Goal: Find specific page/section: Find specific page/section

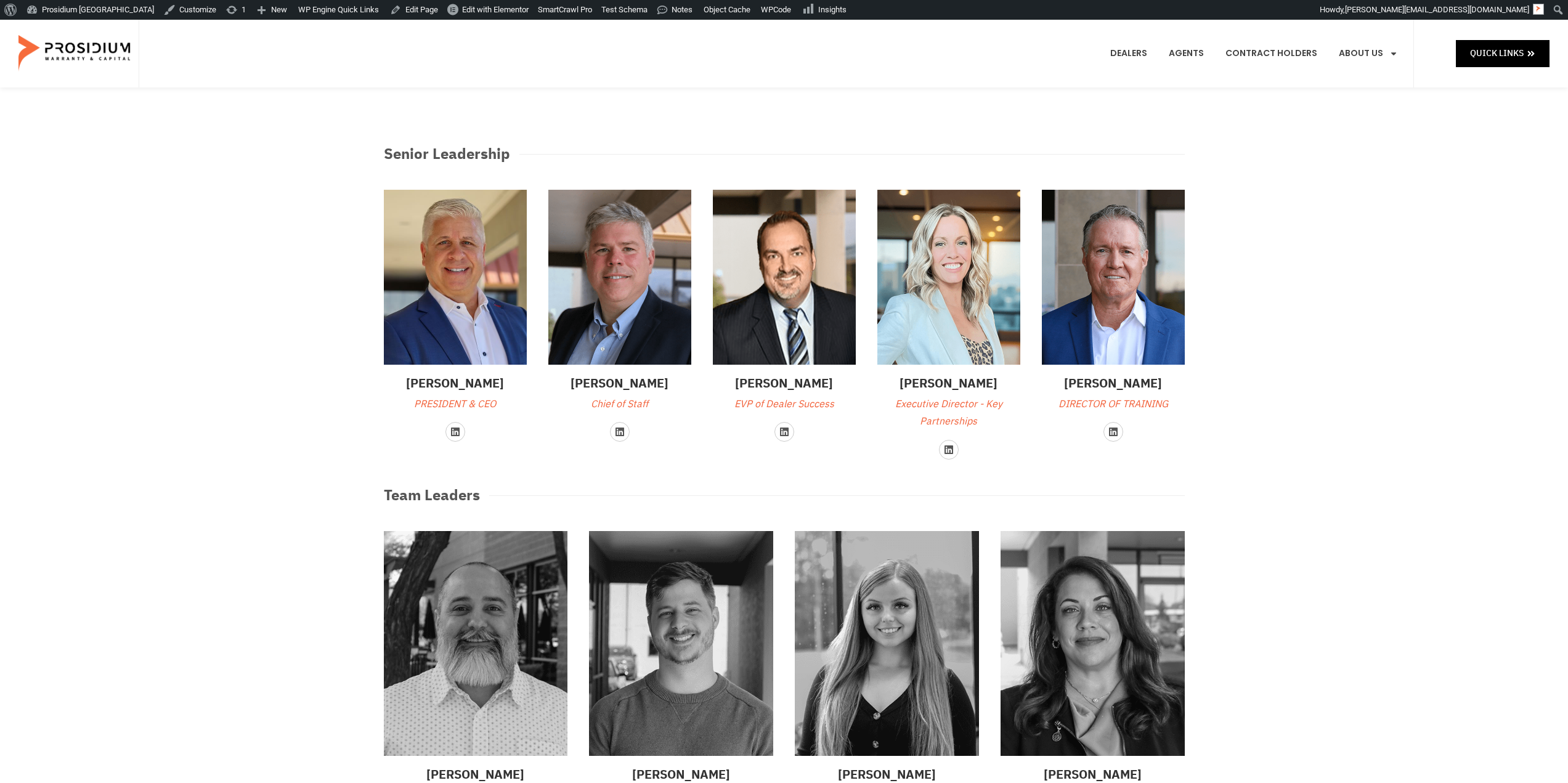
click at [798, 404] on p "EVP of Dealer Success" at bounding box center [784, 404] width 143 height 18
copy div "EVP of Dealer Success"
click at [1492, 69] on div "Quick Links" at bounding box center [1482, 53] width 136 height 68
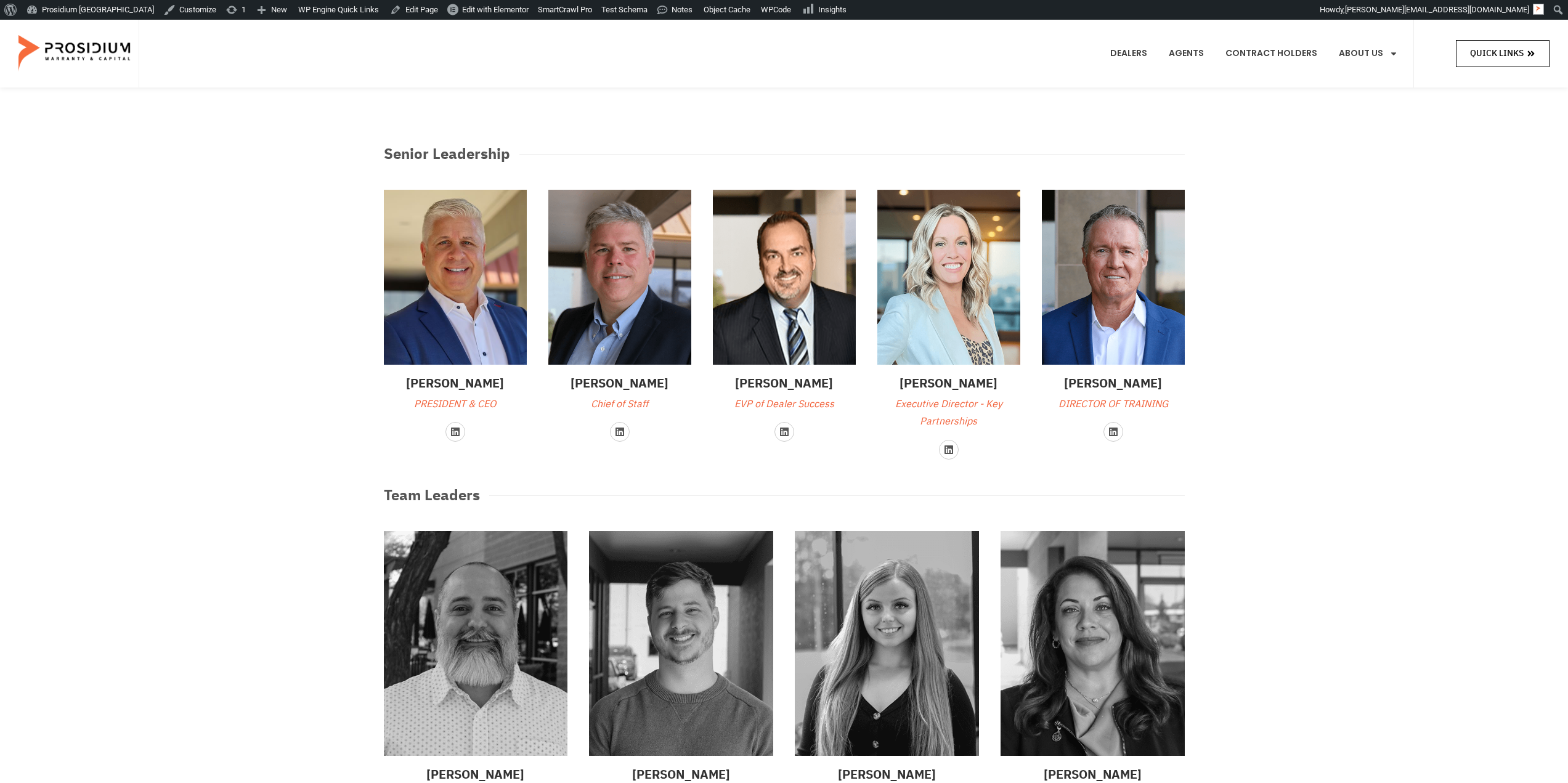
click at [1488, 41] on link "Quick Links" at bounding box center [1502, 53] width 94 height 27
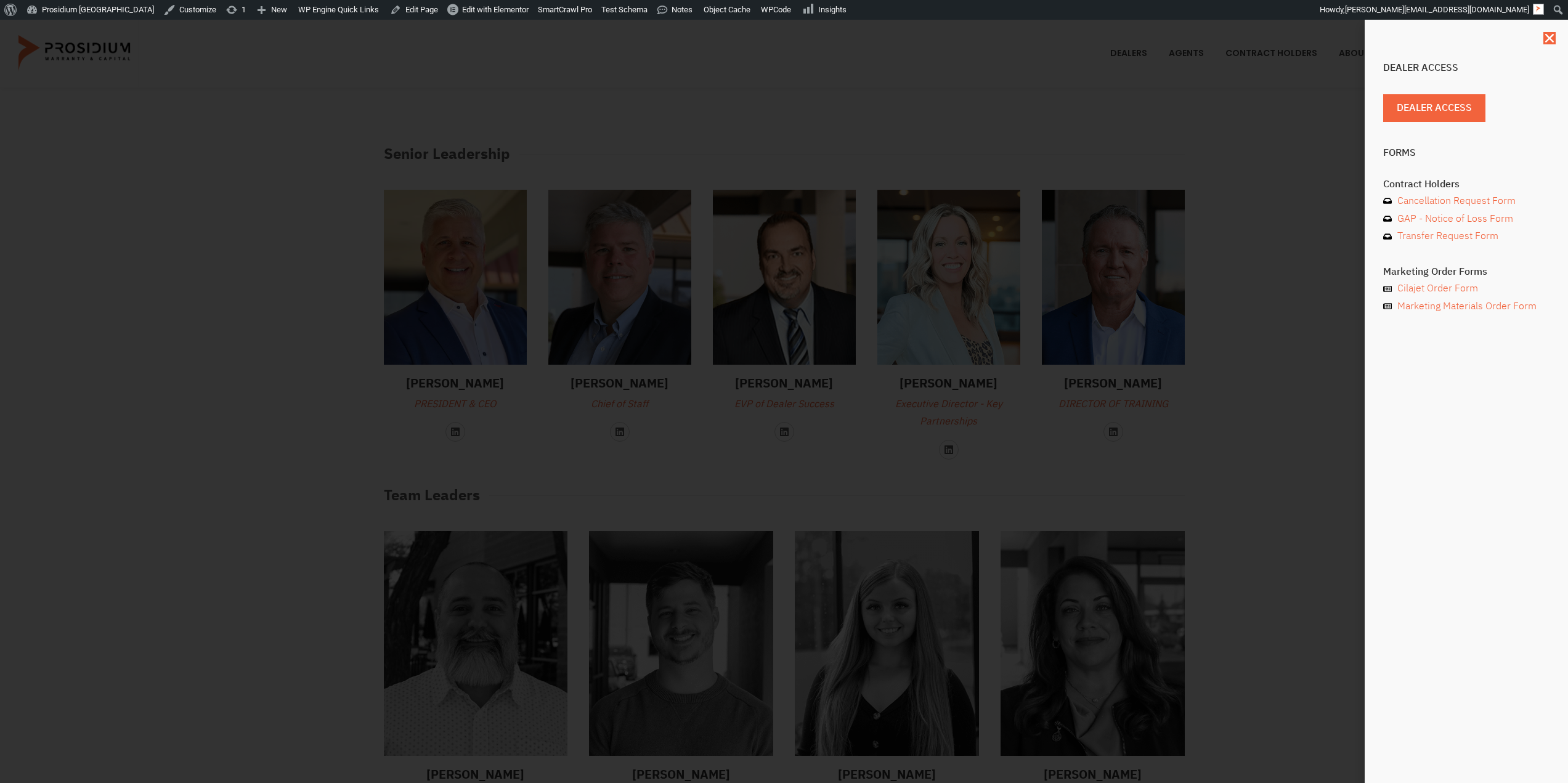
click at [1250, 549] on div "Dealer Access Dealer Access Forms Contract Holders Cancellation Request Form GA…" at bounding box center [784, 401] width 1568 height 763
